Goal: Transaction & Acquisition: Purchase product/service

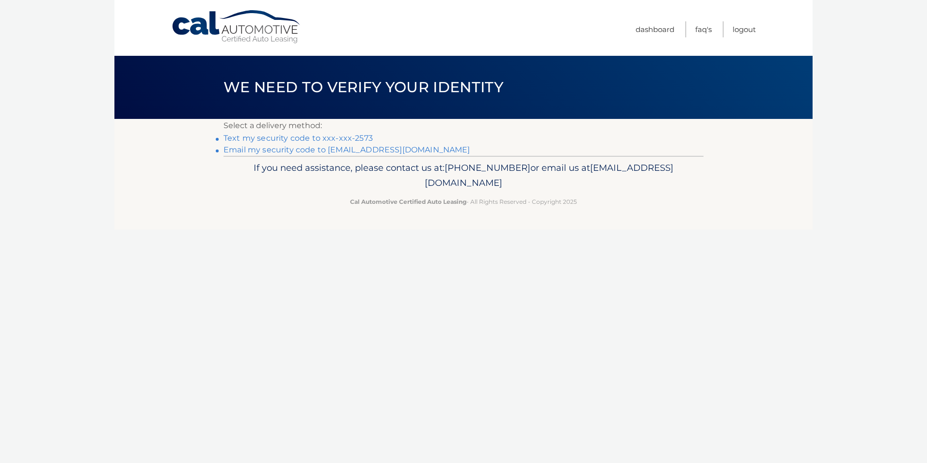
click at [346, 140] on link "Text my security code to xxx-xxx-2573" at bounding box center [298, 137] width 149 height 9
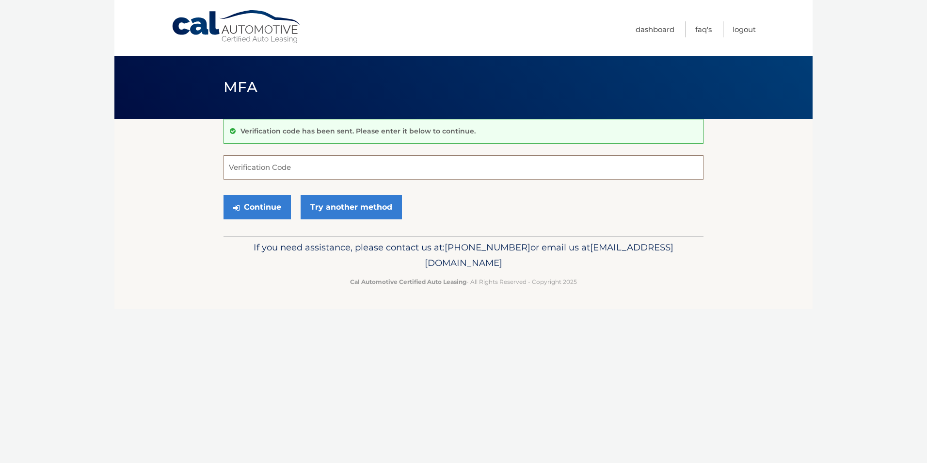
click at [308, 170] on input "Verification Code" at bounding box center [464, 167] width 480 height 24
type input "752200"
click at [258, 208] on button "Continue" at bounding box center [257, 207] width 67 height 24
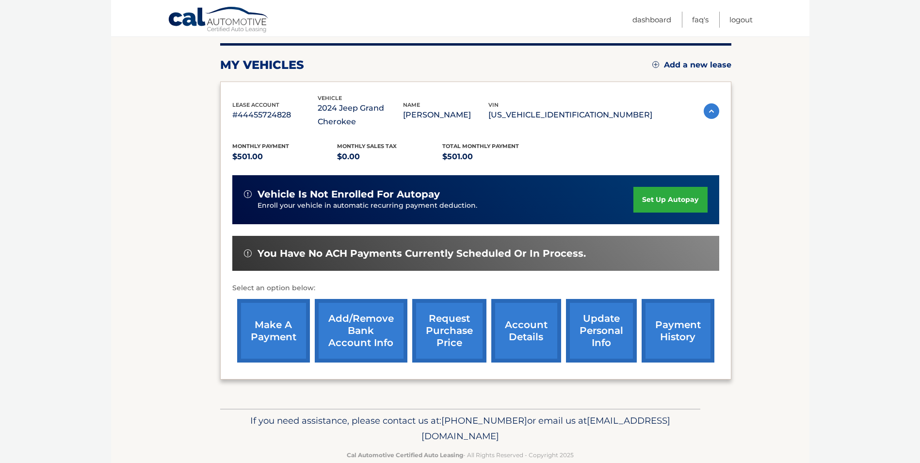
scroll to position [139, 0]
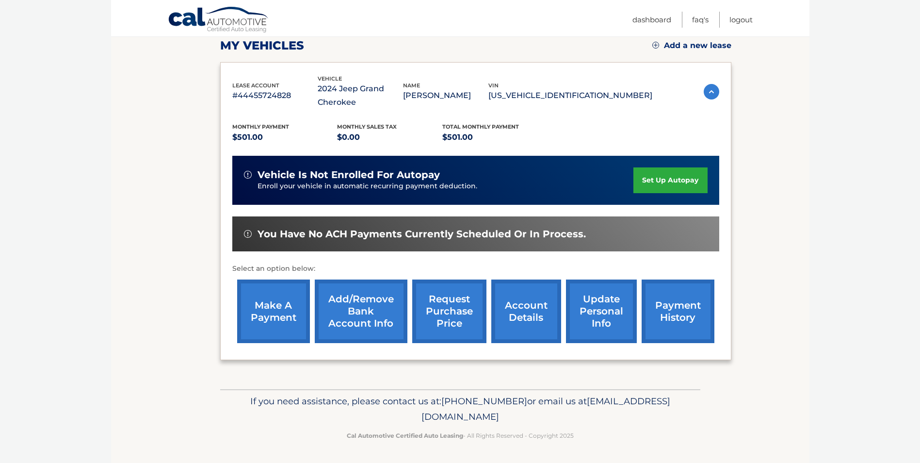
click at [284, 314] on link "make a payment" at bounding box center [273, 311] width 73 height 64
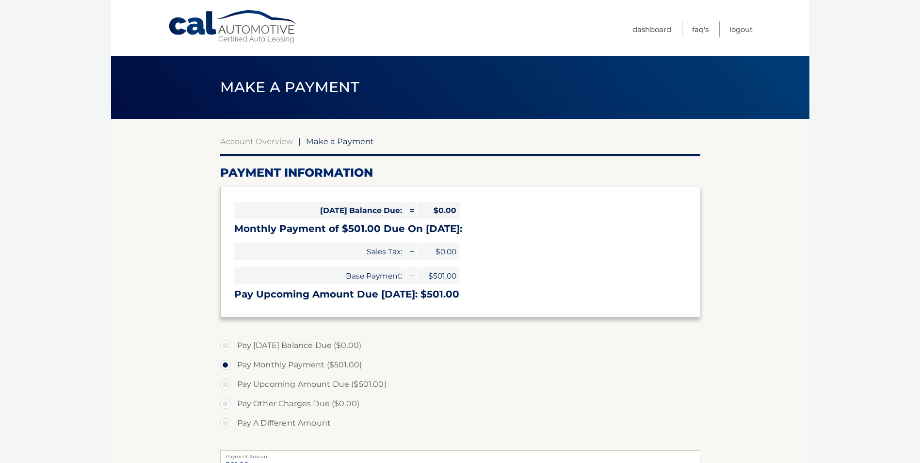
scroll to position [145, 0]
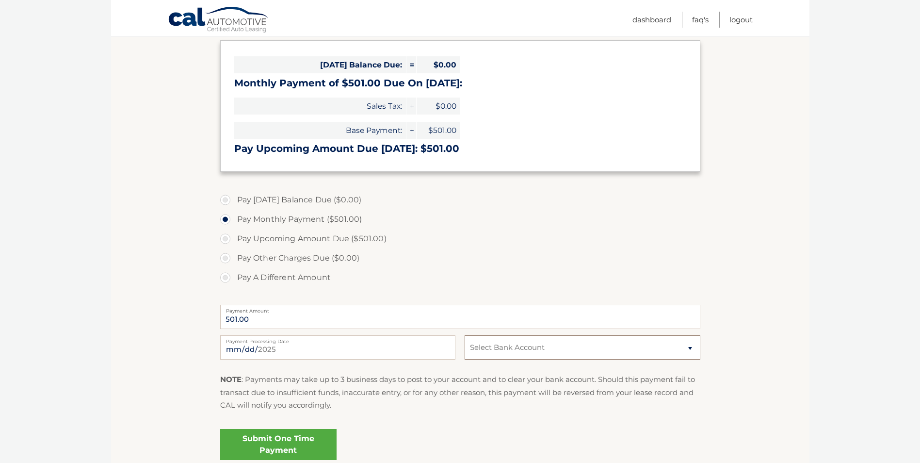
click at [689, 345] on select "Select Bank Account Checking SANTANDER *****2358 Checking SANTANDER *****5520" at bounding box center [582, 347] width 235 height 24
select select "MjkyY2RmYjAtMGU1OC00NzZhLWJhM2YtNzRiYmJhY2NjMjRh"
click at [465, 335] on select "Select Bank Account Checking SANTANDER *****2358 Checking SANTANDER *****5520" at bounding box center [582, 347] width 235 height 24
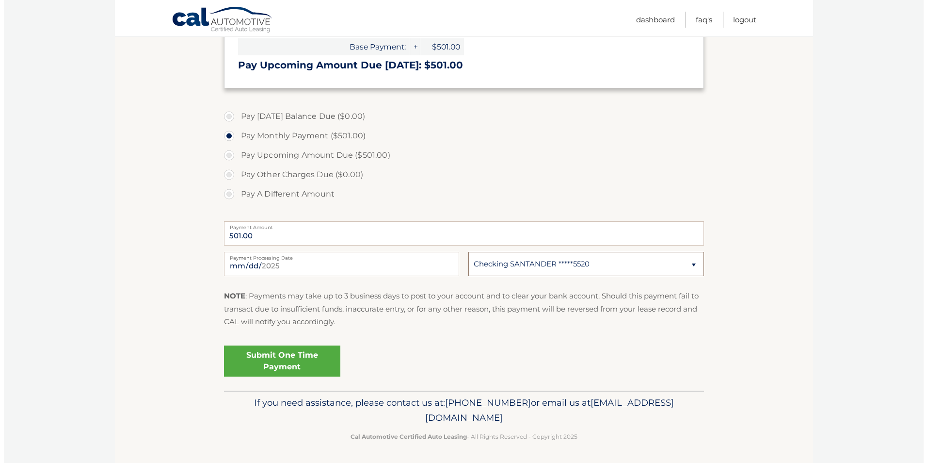
scroll to position [230, 0]
click at [275, 360] on link "Submit One Time Payment" at bounding box center [278, 359] width 116 height 31
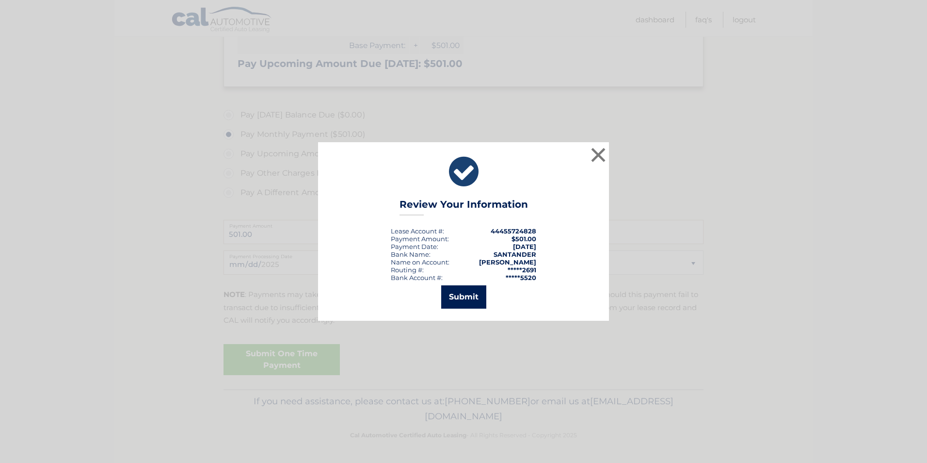
click at [459, 296] on button "Submit" at bounding box center [463, 296] width 45 height 23
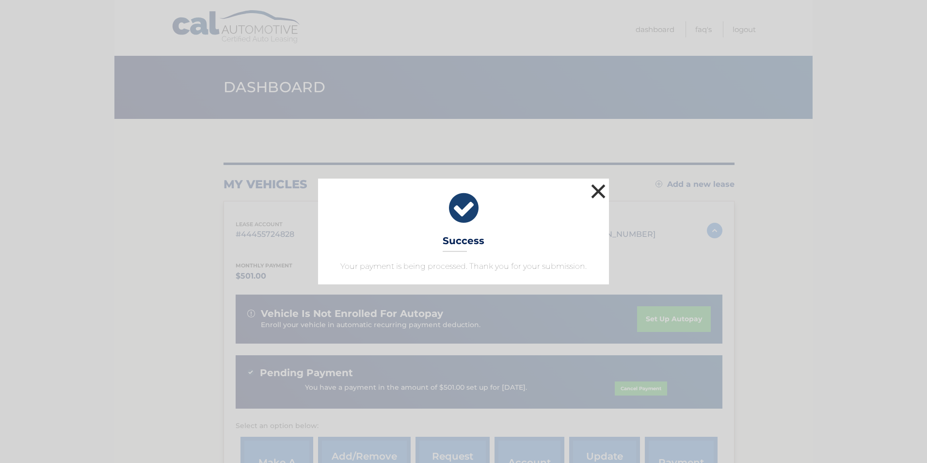
click at [596, 191] on button "×" at bounding box center [598, 190] width 19 height 19
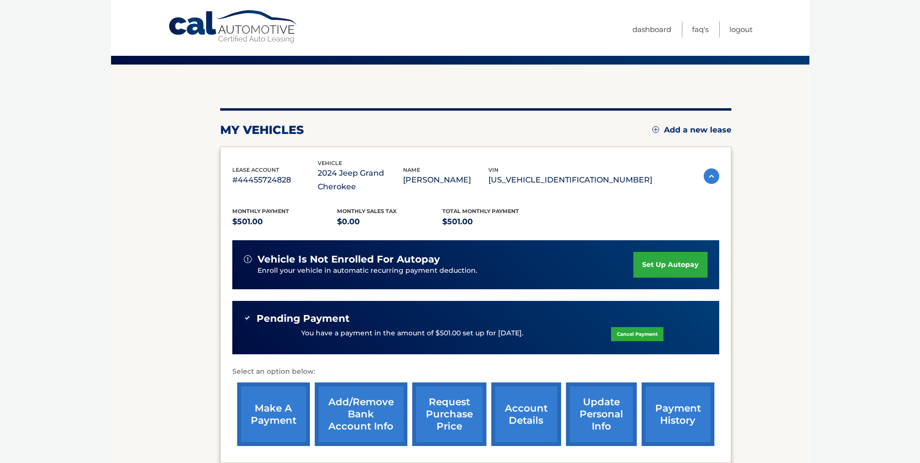
scroll to position [157, 0]
